Goal: Find contact information: Find contact information

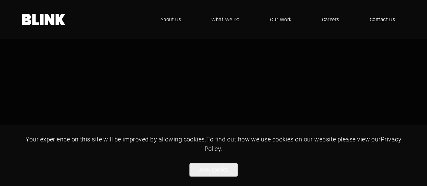
click at [375, 23] on link "Contact Us" at bounding box center [383, 19] width 46 height 20
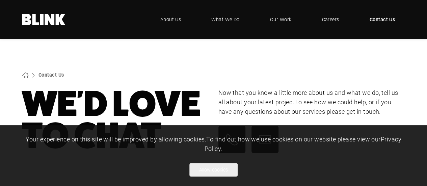
click at [374, 19] on span "Contact Us" at bounding box center [383, 19] width 26 height 7
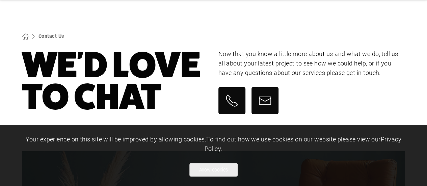
scroll to position [40, 0]
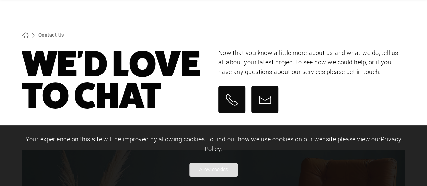
click at [199, 172] on button "Allow cookies" at bounding box center [214, 170] width 48 height 14
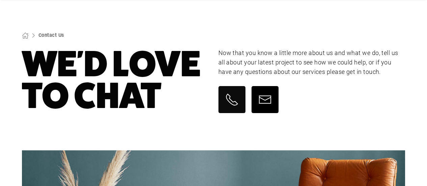
click at [268, 104] on icon at bounding box center [265, 100] width 14 height 14
